Goal: Information Seeking & Learning: Compare options

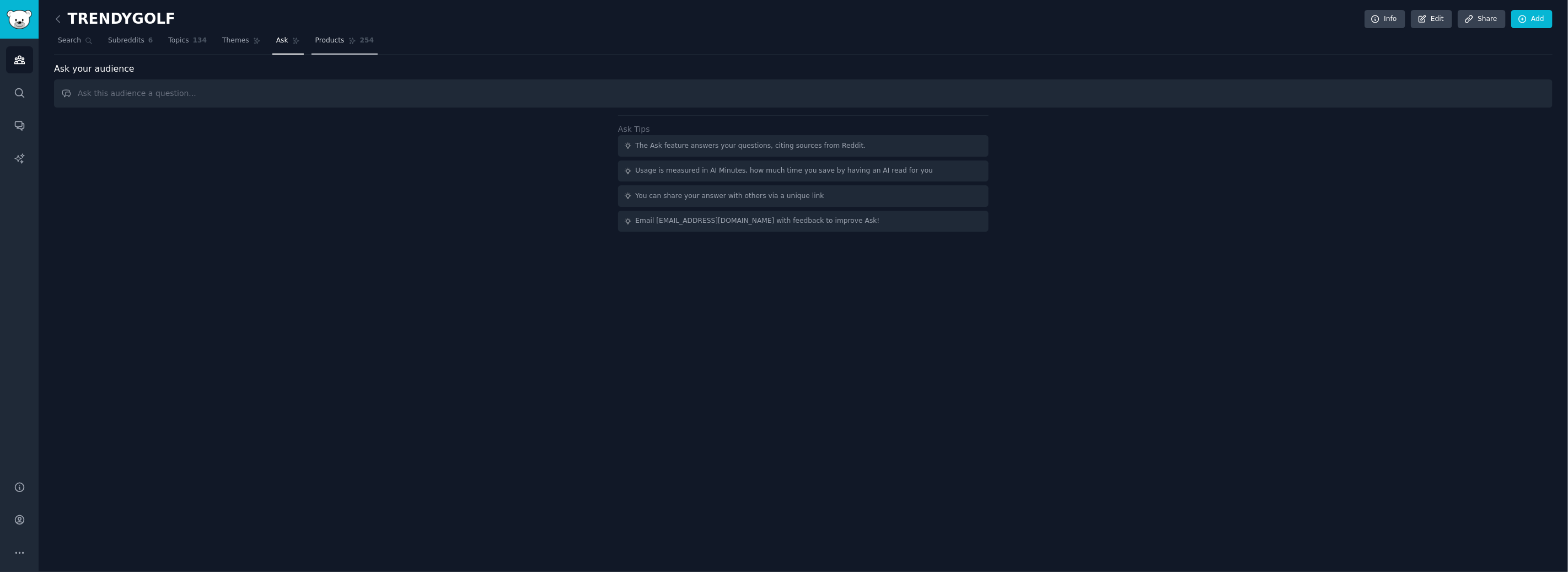
click at [332, 41] on span "Products" at bounding box center [330, 41] width 29 height 10
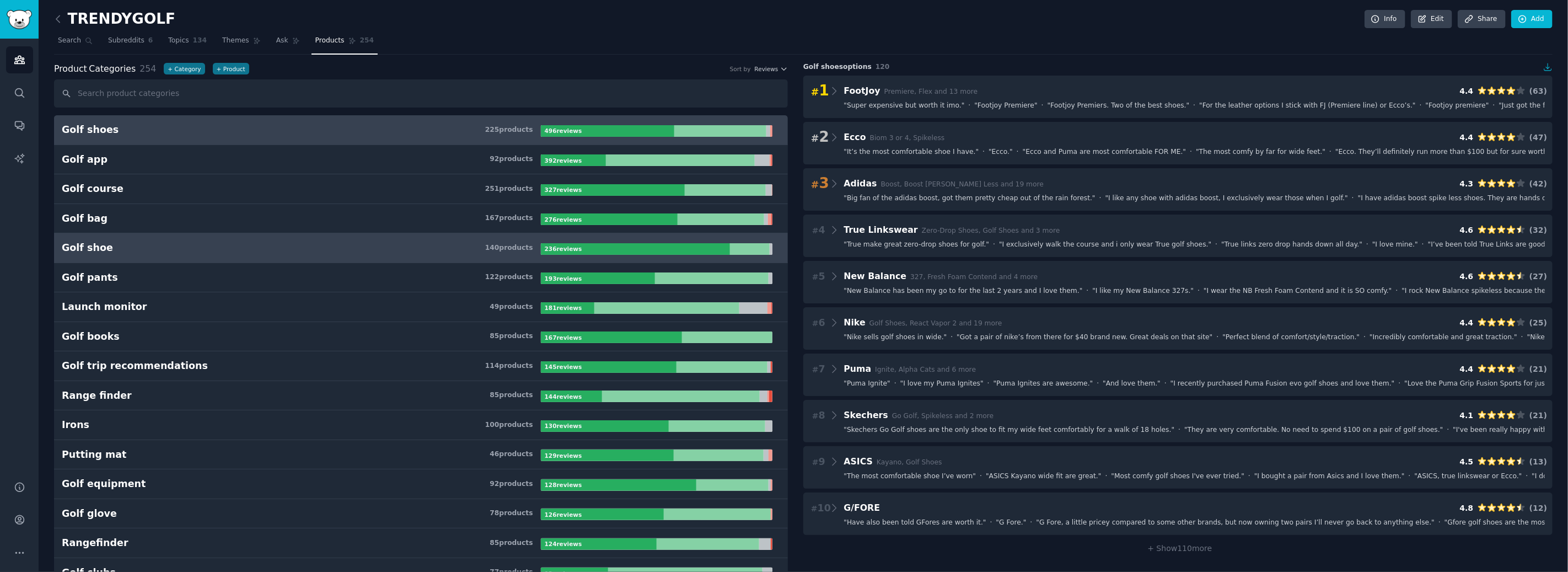
click at [214, 246] on h3 "Golf shoe 140 product s" at bounding box center [301, 248] width 479 height 14
click at [219, 124] on h3 "Golf shoes 225 product s" at bounding box center [301, 130] width 479 height 14
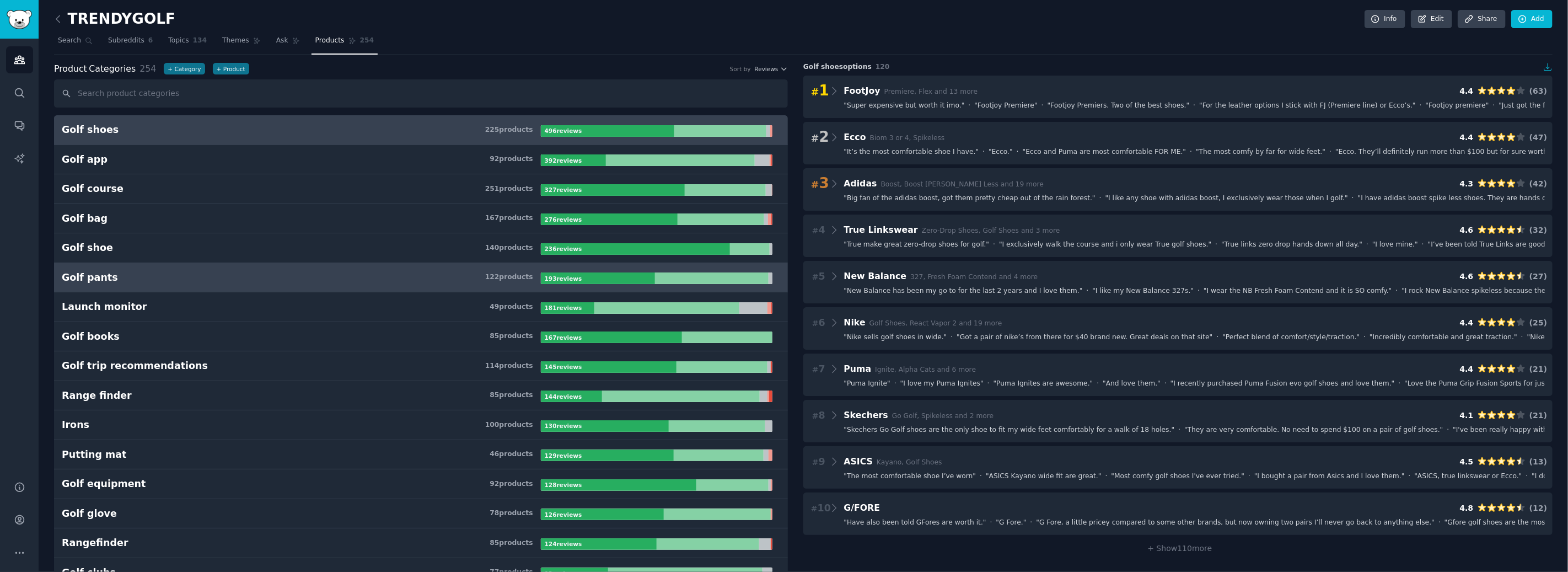
click at [145, 283] on h3 "Golf pants 122 product s" at bounding box center [301, 278] width 479 height 14
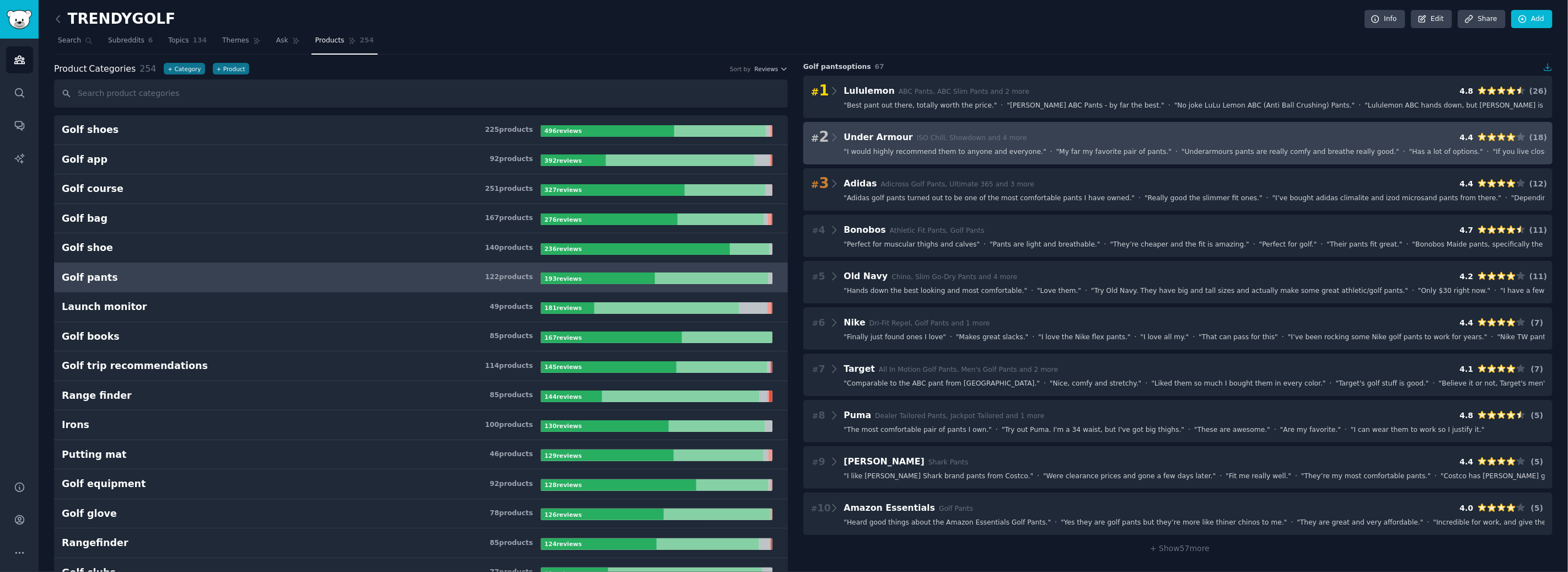
click at [1401, 139] on div "# 2 Under Armour ISO Chill, Showdown and 4 more 4.4 ( 18 )" at bounding box center [1178, 137] width 734 height 16
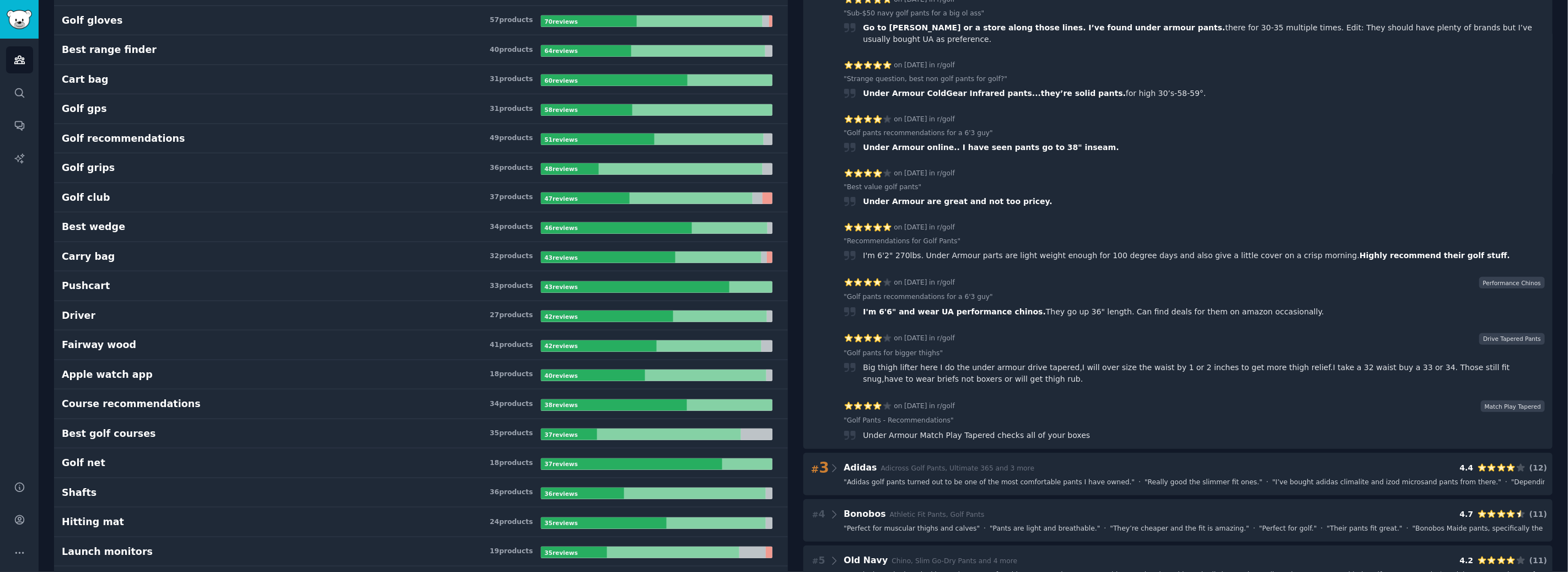
scroll to position [771, 0]
